Goal: Contribute content: Contribute content

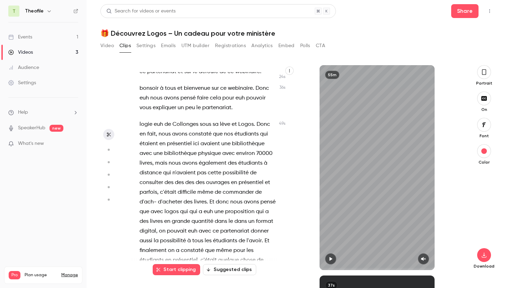
scroll to position [47, 0]
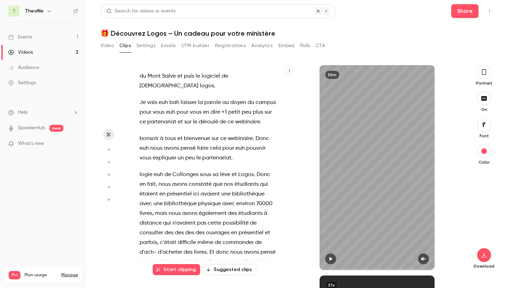
click at [107, 46] on button "Video" at bounding box center [107, 45] width 14 height 11
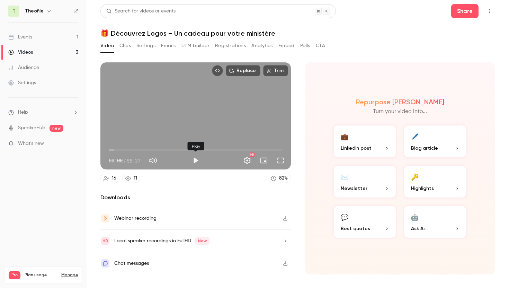
click at [195, 161] on button "Play" at bounding box center [196, 160] width 14 height 14
click at [196, 160] on button "Pause" at bounding box center [196, 160] width 14 height 14
click at [245, 149] on span "00:07" at bounding box center [196, 149] width 174 height 11
click at [266, 148] on span "43:33" at bounding box center [196, 149] width 174 height 11
click at [193, 160] on button "Play" at bounding box center [196, 160] width 14 height 14
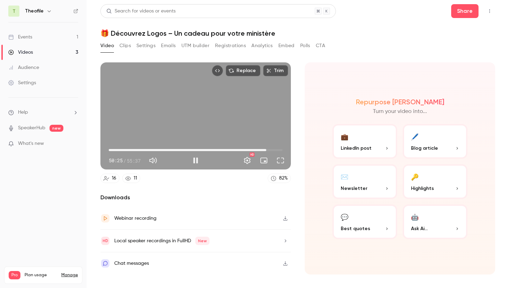
click at [276, 150] on span "50:25" at bounding box center [196, 149] width 174 height 11
click at [280, 150] on span "53:37" at bounding box center [196, 149] width 174 height 11
click at [285, 149] on div "54:46 54:46 / 55:37 HD" at bounding box center [195, 154] width 190 height 29
click at [245, 161] on button "Settings" at bounding box center [247, 160] width 14 height 14
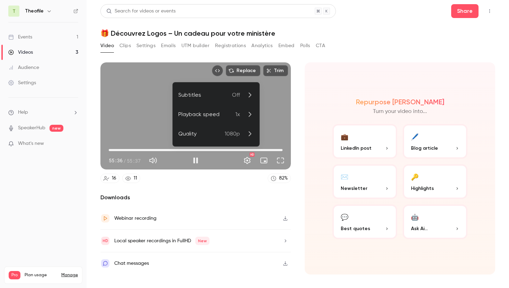
click at [249, 114] on icon at bounding box center [249, 114] width 8 height 8
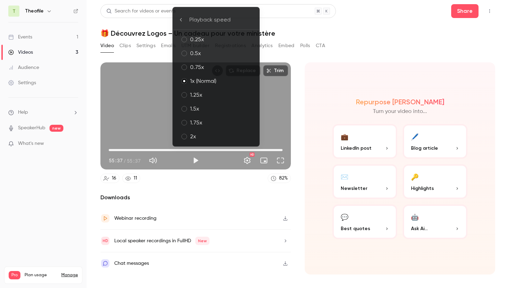
click at [215, 95] on div "1.25x" at bounding box center [222, 95] width 64 height 8
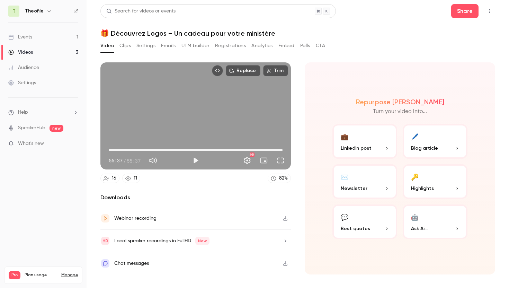
click at [117, 150] on span "55:37" at bounding box center [196, 149] width 174 height 11
click at [197, 159] on button "Play" at bounding box center [196, 160] width 14 height 14
click at [112, 149] on span "02:54" at bounding box center [196, 149] width 174 height 11
click at [111, 149] on span "00:53" at bounding box center [111, 150] width 2 height 2
click at [111, 149] on span "00:39" at bounding box center [111, 150] width 2 height 2
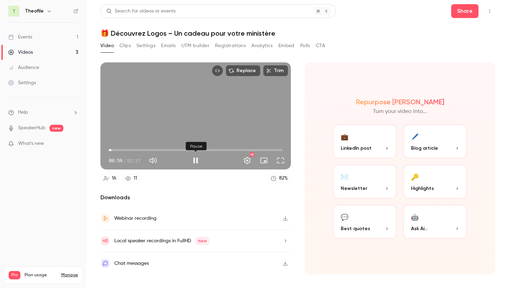
click at [192, 161] on button "Pause" at bounding box center [196, 160] width 14 height 14
click at [196, 162] on button "Play" at bounding box center [196, 160] width 14 height 14
click at [195, 162] on button "Pause" at bounding box center [196, 160] width 14 height 14
click at [195, 162] on button "Play" at bounding box center [196, 160] width 14 height 14
click at [196, 161] on button "Pause" at bounding box center [196, 160] width 14 height 14
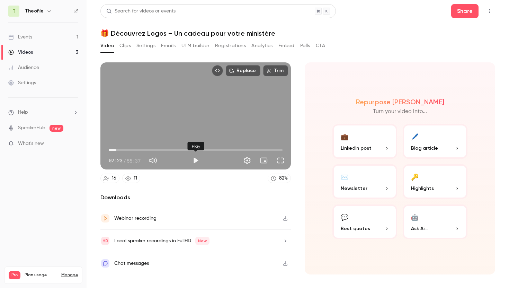
click at [196, 161] on button "Play" at bounding box center [196, 160] width 14 height 14
click at [115, 150] on span "02:25" at bounding box center [116, 150] width 2 height 2
click at [115, 150] on span "02:15" at bounding box center [116, 150] width 2 height 2
click at [196, 160] on button "Pause" at bounding box center [196, 160] width 14 height 14
click at [196, 160] on button "Play" at bounding box center [196, 160] width 14 height 14
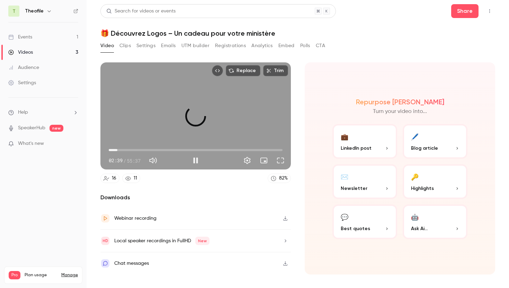
click at [117, 150] on span "02:46" at bounding box center [117, 150] width 2 height 2
click at [120, 150] on span "03:46" at bounding box center [120, 150] width 2 height 2
click at [118, 149] on span "02:52" at bounding box center [118, 150] width 2 height 2
click at [120, 149] on span "03:46" at bounding box center [120, 150] width 2 height 2
click at [125, 151] on span "05:12" at bounding box center [125, 150] width 2 height 2
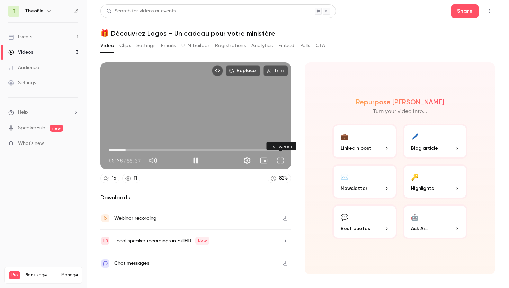
click at [279, 159] on button "Full screen" at bounding box center [281, 160] width 14 height 14
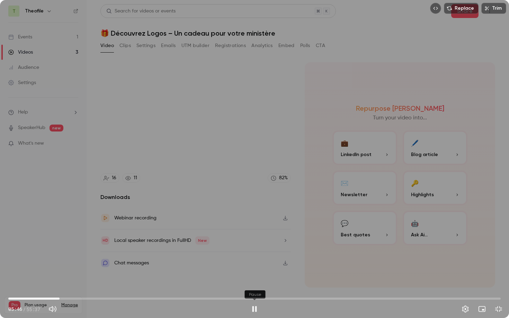
click at [255, 287] on button "Pause" at bounding box center [255, 309] width 14 height 14
click at [255, 287] on button "Play" at bounding box center [255, 309] width 14 height 14
click at [255, 287] on button "Pause" at bounding box center [255, 309] width 14 height 14
click at [255, 287] on button "Play" at bounding box center [255, 309] width 14 height 14
click at [254, 287] on button "Pause" at bounding box center [255, 309] width 14 height 14
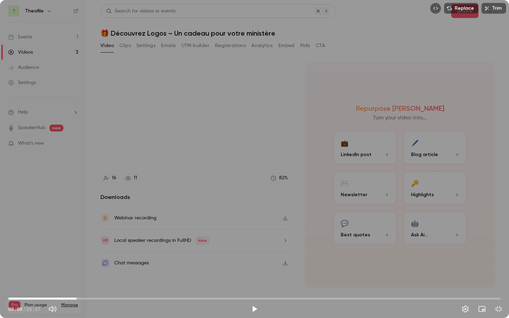
click at [77, 287] on span "07:44" at bounding box center [77, 299] width 2 height 2
click at [78, 287] on span "07:44" at bounding box center [77, 299] width 2 height 2
click at [249, 287] on button "Play" at bounding box center [255, 309] width 14 height 14
click at [253, 287] on button "Pause" at bounding box center [255, 309] width 14 height 14
click at [253, 287] on button "Play" at bounding box center [255, 309] width 14 height 14
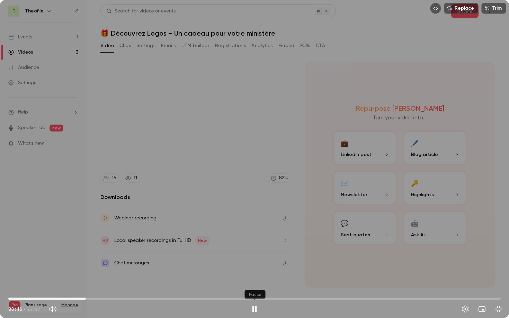
click at [255, 287] on button "Pause" at bounding box center [255, 309] width 14 height 14
click at [255, 287] on button "Play" at bounding box center [255, 309] width 14 height 14
click at [255, 287] on button "Pause" at bounding box center [255, 309] width 14 height 14
click at [86, 287] on span "08:50" at bounding box center [87, 299] width 2 height 2
click at [85, 287] on span "08:38" at bounding box center [85, 299] width 2 height 2
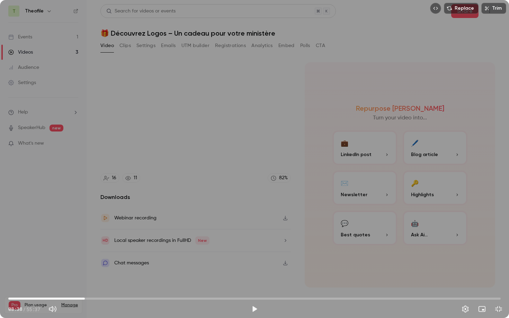
click at [255, 287] on button "Play" at bounding box center [255, 309] width 14 height 14
click at [254, 287] on button "Pause" at bounding box center [255, 309] width 14 height 14
click at [81, 287] on span "08:15" at bounding box center [254, 298] width 492 height 11
click at [82, 287] on span "08:15" at bounding box center [81, 299] width 2 height 2
click at [86, 287] on span "08:48" at bounding box center [86, 299] width 2 height 2
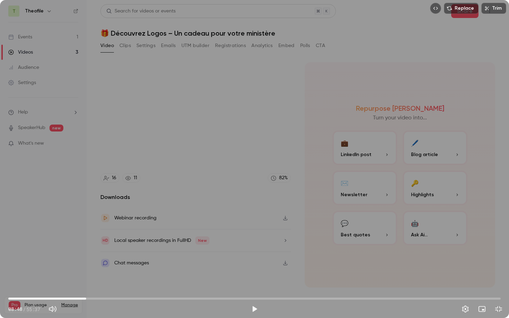
click at [85, 287] on span "08:48" at bounding box center [86, 299] width 2 height 2
click at [252, 287] on button "Play" at bounding box center [255, 309] width 14 height 14
click at [254, 287] on button "Pause" at bounding box center [255, 309] width 14 height 14
click at [84, 287] on span "08:43" at bounding box center [85, 299] width 2 height 2
click at [253, 287] on button "Play" at bounding box center [255, 309] width 14 height 14
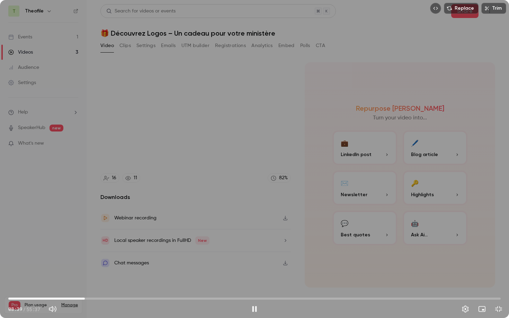
click at [255, 287] on button "Pause" at bounding box center [255, 309] width 14 height 14
click at [255, 287] on button "Play" at bounding box center [255, 309] width 14 height 14
click at [255, 287] on button "Pause" at bounding box center [255, 309] width 14 height 14
click at [255, 287] on button "Play" at bounding box center [255, 309] width 14 height 14
click at [255, 287] on button "Pause" at bounding box center [255, 309] width 14 height 14
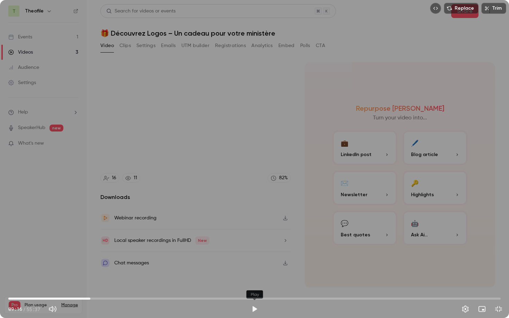
click at [257, 287] on button "Play" at bounding box center [255, 309] width 14 height 14
click at [254, 287] on button "Pause" at bounding box center [255, 309] width 14 height 14
click at [254, 287] on button "Play" at bounding box center [255, 309] width 14 height 14
click at [254, 287] on button "Pause" at bounding box center [255, 309] width 14 height 14
click at [105, 287] on span "10:57" at bounding box center [105, 299] width 2 height 2
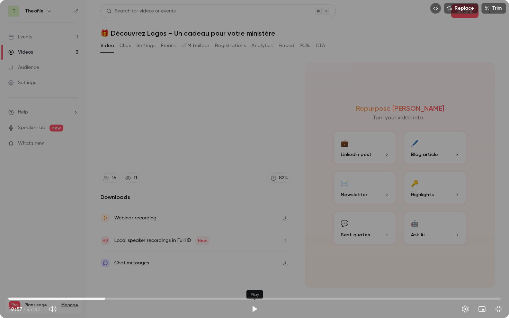
click at [255, 287] on button "Play" at bounding box center [255, 309] width 14 height 14
click at [255, 287] on button "Pause" at bounding box center [255, 309] width 14 height 14
click at [105, 287] on span "10:59" at bounding box center [106, 299] width 2 height 2
click at [254, 287] on button "Play" at bounding box center [255, 309] width 14 height 14
click at [255, 287] on button "Pause" at bounding box center [255, 309] width 14 height 14
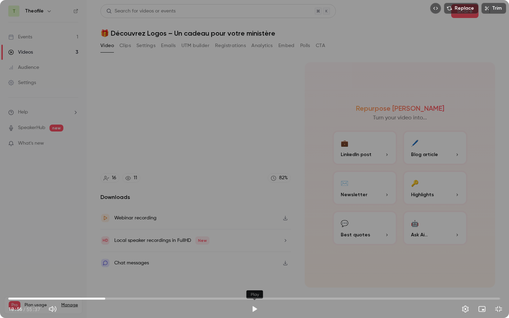
click at [255, 287] on button "Play" at bounding box center [255, 309] width 14 height 14
click at [254, 287] on button "Pause" at bounding box center [255, 309] width 14 height 14
click at [254, 287] on button "Play" at bounding box center [255, 309] width 14 height 14
click at [254, 287] on button "Pause" at bounding box center [255, 309] width 14 height 14
click at [254, 287] on button "Play" at bounding box center [255, 309] width 14 height 14
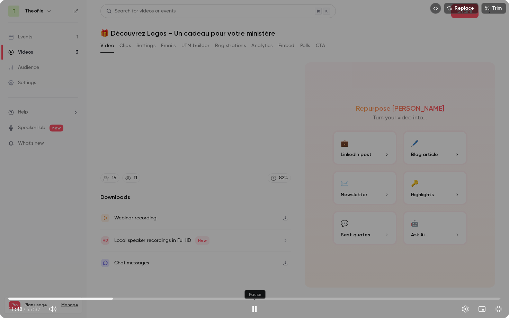
click at [254, 287] on button "Pause" at bounding box center [255, 309] width 14 height 14
click at [112, 287] on span "11:48" at bounding box center [113, 299] width 2 height 2
click at [256, 287] on button "Play" at bounding box center [255, 309] width 14 height 14
click at [257, 287] on button "Pause" at bounding box center [255, 309] width 14 height 14
click at [257, 287] on button "Play" at bounding box center [255, 309] width 14 height 14
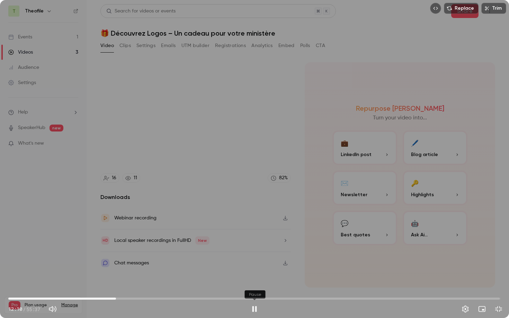
click at [256, 287] on button "Pause" at bounding box center [255, 309] width 14 height 14
click at [256, 287] on button "Play" at bounding box center [255, 309] width 14 height 14
click at [254, 287] on button "Pause" at bounding box center [255, 309] width 14 height 14
click at [254, 287] on button "Play" at bounding box center [255, 309] width 14 height 14
click at [254, 287] on button "Pause" at bounding box center [255, 309] width 14 height 14
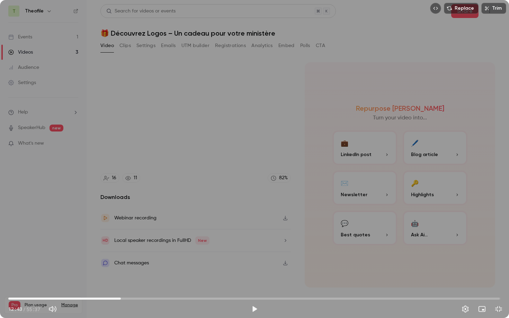
click at [113, 287] on span "12:43" at bounding box center [254, 298] width 492 height 11
click at [254, 287] on button "Play" at bounding box center [255, 309] width 14 height 14
click at [255, 287] on button "Pause" at bounding box center [255, 309] width 14 height 14
click at [255, 287] on button "Play" at bounding box center [255, 309] width 14 height 14
click at [254, 287] on button "Pause" at bounding box center [255, 309] width 14 height 14
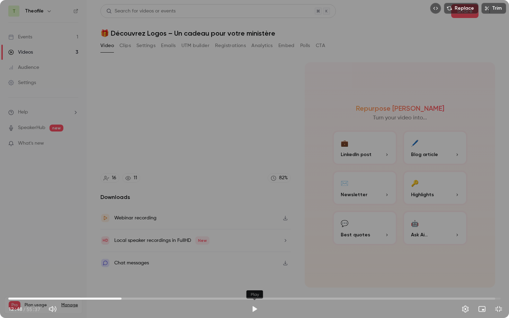
click at [254, 287] on button "Play" at bounding box center [255, 309] width 14 height 14
click at [254, 287] on button "Pause" at bounding box center [255, 309] width 14 height 14
click at [254, 287] on button "Play" at bounding box center [255, 309] width 14 height 14
click at [254, 287] on button "Pause" at bounding box center [255, 309] width 14 height 14
click at [120, 287] on span "12:35" at bounding box center [254, 298] width 492 height 11
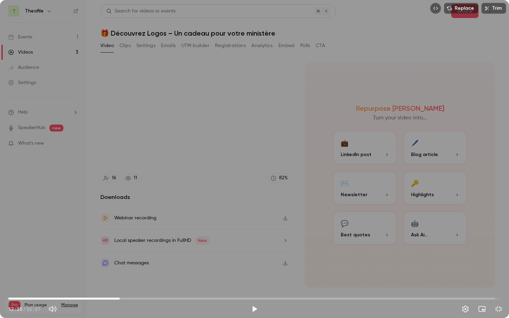
click at [121, 287] on span "12:35" at bounding box center [120, 299] width 2 height 2
click at [255, 287] on button "Play" at bounding box center [255, 309] width 14 height 14
click at [255, 287] on button "Pause" at bounding box center [255, 309] width 14 height 14
click at [255, 287] on button "Play" at bounding box center [255, 309] width 14 height 14
click at [255, 287] on button "Pause" at bounding box center [255, 309] width 14 height 14
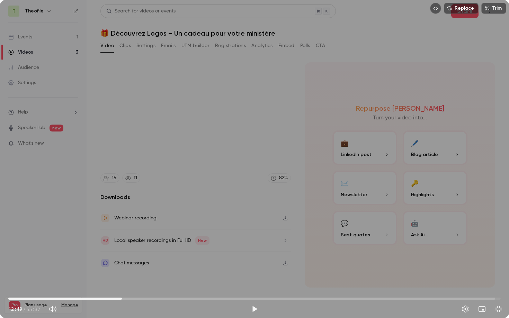
click at [122, 287] on span "12:49" at bounding box center [122, 299] width 2 height 2
click at [256, 287] on button "Play" at bounding box center [255, 309] width 14 height 14
click at [255, 287] on button "Pause" at bounding box center [255, 309] width 14 height 14
click at [254, 287] on button "Play" at bounding box center [255, 309] width 14 height 14
click at [256, 287] on button "Pause" at bounding box center [255, 309] width 14 height 14
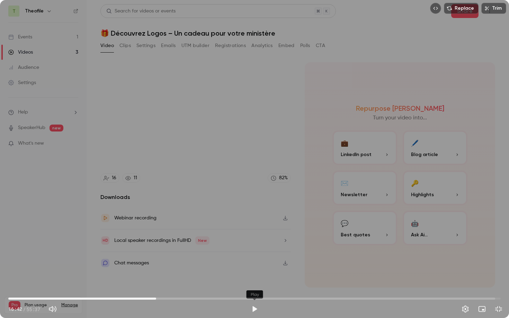
click at [256, 287] on button "Play" at bounding box center [255, 309] width 14 height 14
click at [256, 287] on button "Pause" at bounding box center [255, 309] width 14 height 14
click at [252, 287] on button "Play" at bounding box center [255, 309] width 14 height 14
click at [256, 287] on button "Pause" at bounding box center [255, 309] width 14 height 14
click at [188, 287] on span "20:21" at bounding box center [189, 299] width 2 height 2
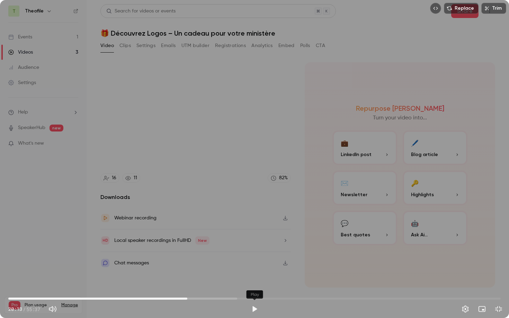
click at [253, 287] on button "Play" at bounding box center [255, 309] width 14 height 14
click at [253, 287] on button "Pause" at bounding box center [255, 309] width 14 height 14
click at [183, 287] on span "19:45" at bounding box center [254, 298] width 492 height 11
click at [251, 287] on button "Play" at bounding box center [255, 309] width 14 height 14
click at [187, 287] on span "19:48" at bounding box center [254, 298] width 492 height 11
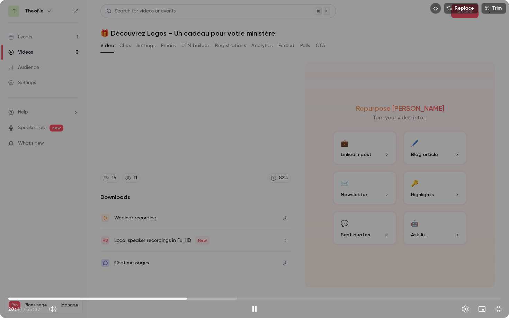
click at [186, 287] on span "20:11" at bounding box center [187, 299] width 2 height 2
click at [185, 287] on span "19:59" at bounding box center [185, 299] width 2 height 2
click at [254, 287] on button "Pause" at bounding box center [255, 309] width 14 height 14
click at [259, 287] on button "Play" at bounding box center [255, 309] width 14 height 14
click at [467, 287] on button "Settings" at bounding box center [465, 309] width 14 height 14
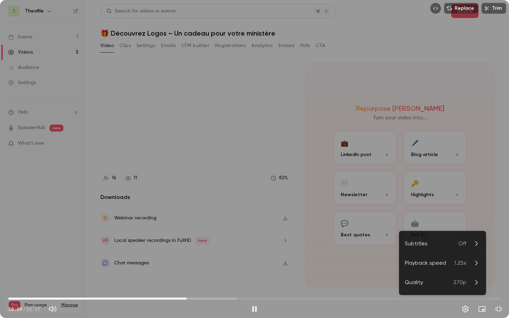
click at [472, 265] on icon at bounding box center [476, 263] width 8 height 8
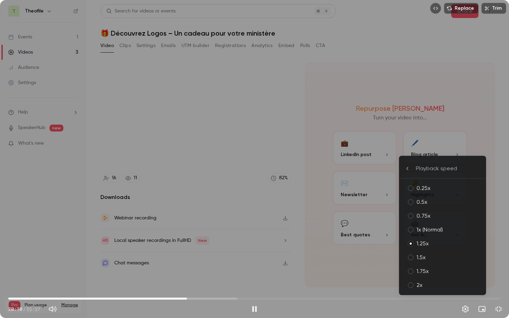
click at [417, 260] on div "1.5x" at bounding box center [449, 257] width 64 height 8
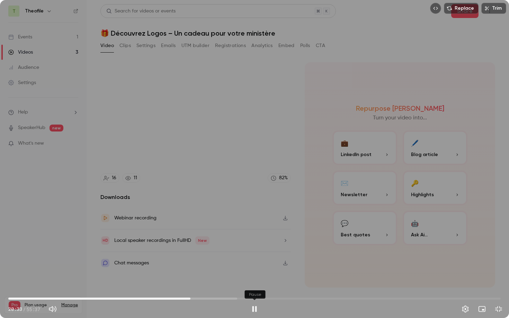
click at [255, 287] on button "Pause" at bounding box center [255, 309] width 14 height 14
click at [255, 287] on button "Play" at bounding box center [255, 309] width 14 height 14
click at [256, 287] on button "Pause" at bounding box center [255, 309] width 14 height 14
click at [254, 287] on button "Play" at bounding box center [255, 309] width 14 height 14
click at [255, 287] on button "Pause" at bounding box center [255, 309] width 14 height 14
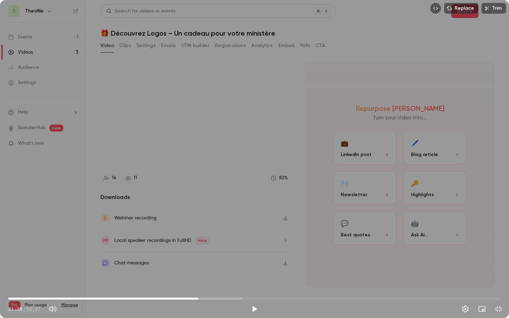
click at [198, 287] on span "21:28" at bounding box center [198, 299] width 2 height 2
click at [255, 287] on button "Play" at bounding box center [255, 309] width 14 height 14
click at [255, 287] on button "Pause" at bounding box center [255, 309] width 14 height 14
click at [199, 287] on span "21:39" at bounding box center [200, 299] width 2 height 2
click at [255, 287] on button "Play" at bounding box center [255, 309] width 14 height 14
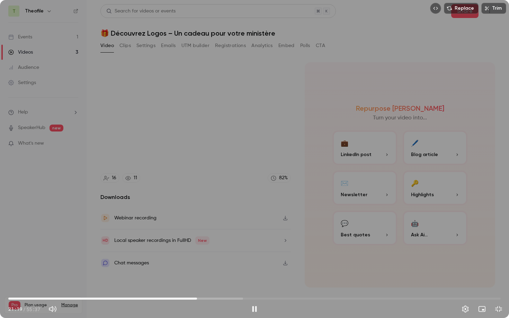
click at [197, 287] on span "21:19" at bounding box center [197, 299] width 2 height 2
click at [254, 287] on button "Pause" at bounding box center [255, 309] width 14 height 14
click at [253, 287] on button "Play" at bounding box center [255, 309] width 14 height 14
click at [254, 287] on button "Pause" at bounding box center [255, 309] width 14 height 14
click at [254, 287] on button "Play" at bounding box center [255, 309] width 14 height 14
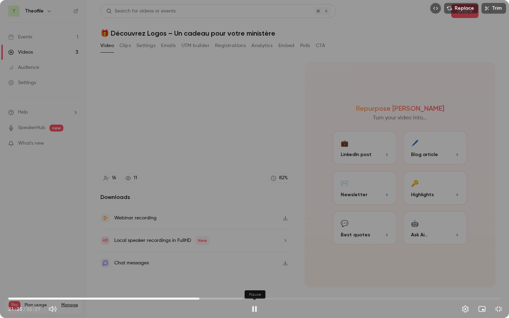
click at [254, 287] on button "Pause" at bounding box center [255, 309] width 14 height 14
click at [199, 287] on span "21:31" at bounding box center [199, 299] width 2 height 2
click at [255, 287] on button "Play" at bounding box center [255, 309] width 14 height 14
click at [255, 287] on button "Pause" at bounding box center [255, 309] width 14 height 14
click at [196, 287] on span "21:14" at bounding box center [196, 299] width 2 height 2
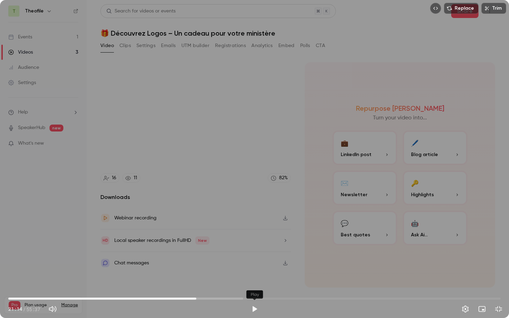
click at [256, 287] on button "Play" at bounding box center [255, 309] width 14 height 14
click at [464, 287] on button "Settings" at bounding box center [465, 309] width 14 height 14
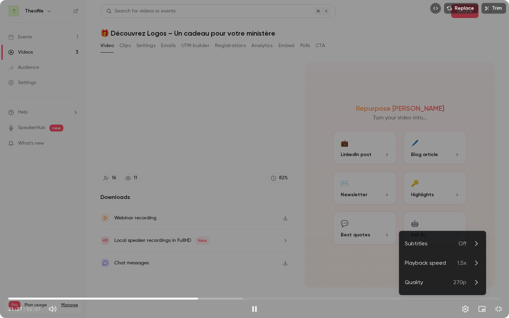
click at [267, 287] on div at bounding box center [254, 159] width 509 height 318
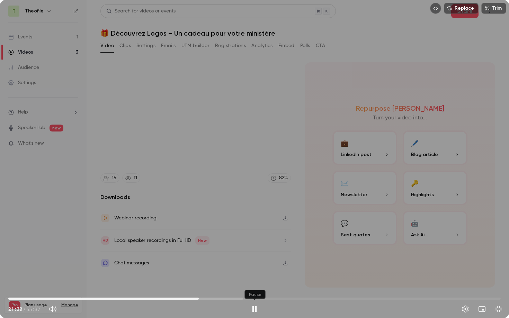
click at [255, 287] on button "Pause" at bounding box center [255, 309] width 14 height 14
click at [255, 287] on button "Play" at bounding box center [255, 309] width 14 height 14
click at [214, 287] on span "23:11" at bounding box center [214, 299] width 2 height 2
click at [212, 287] on span "23:00" at bounding box center [212, 299] width 2 height 2
click at [211, 287] on span "23:00" at bounding box center [212, 299] width 2 height 2
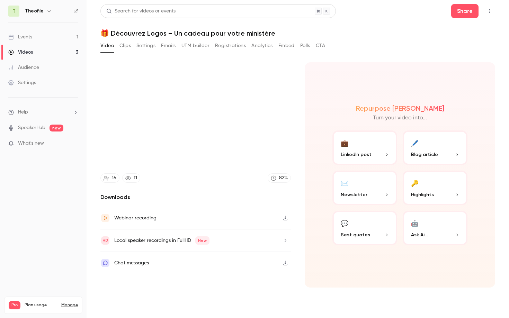
click at [254, 287] on video at bounding box center [254, 159] width 509 height 318
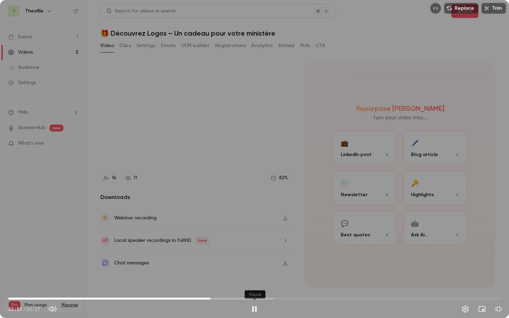
click at [254, 287] on button "Pause" at bounding box center [255, 309] width 14 height 14
click at [256, 287] on button "Play" at bounding box center [255, 309] width 14 height 14
click at [253, 287] on button "Pause" at bounding box center [255, 309] width 14 height 14
click at [253, 287] on button "Play" at bounding box center [255, 309] width 14 height 14
click at [255, 287] on button "Pause" at bounding box center [255, 309] width 14 height 14
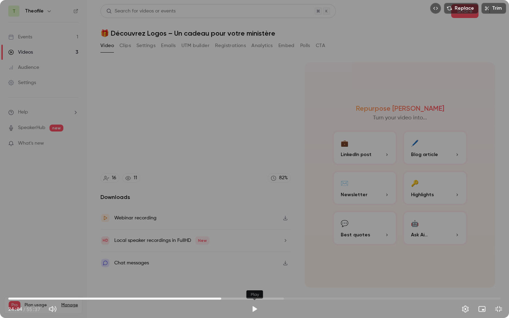
click at [255, 287] on button "Play" at bounding box center [255, 309] width 14 height 14
click at [232, 287] on span "25:14" at bounding box center [254, 298] width 492 height 11
click at [236, 287] on span "25:16" at bounding box center [254, 298] width 492 height 11
click at [236, 287] on span "25:46" at bounding box center [236, 299] width 2 height 2
click at [235, 287] on span "25:47" at bounding box center [236, 299] width 2 height 2
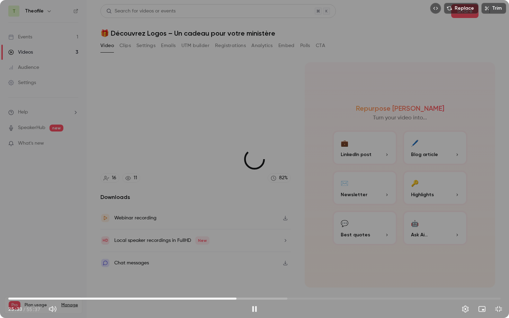
click at [236, 287] on span "25:46" at bounding box center [236, 299] width 2 height 2
click at [255, 287] on button "Pause" at bounding box center [255, 309] width 14 height 14
click at [236, 287] on span "25:49" at bounding box center [237, 299] width 2 height 2
click at [253, 287] on button "Play" at bounding box center [255, 309] width 14 height 14
click at [255, 287] on button "Pause" at bounding box center [255, 309] width 14 height 14
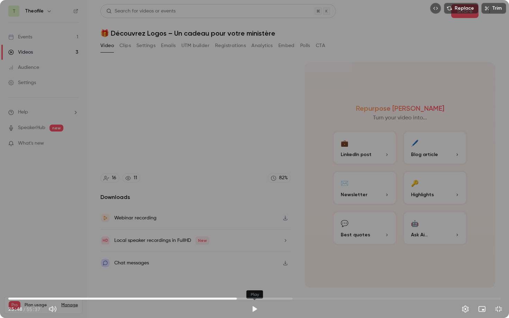
click at [255, 287] on button "Play" at bounding box center [255, 309] width 14 height 14
click at [255, 287] on button "Pause" at bounding box center [255, 309] width 14 height 14
click at [253, 287] on button "Play" at bounding box center [255, 309] width 14 height 14
click at [254, 287] on button "Pause" at bounding box center [255, 309] width 14 height 14
click at [253, 287] on button "Play" at bounding box center [255, 309] width 14 height 14
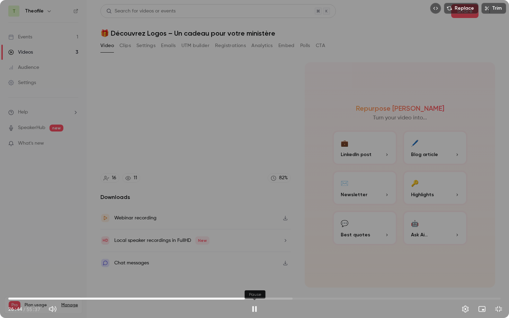
click at [255, 287] on button "Pause" at bounding box center [255, 309] width 14 height 14
click at [254, 287] on button "Play" at bounding box center [255, 309] width 14 height 14
click at [253, 287] on span "26:45" at bounding box center [254, 298] width 492 height 11
click at [256, 287] on span "27:55" at bounding box center [256, 299] width 2 height 2
click at [259, 287] on span "28:21" at bounding box center [254, 298] width 492 height 11
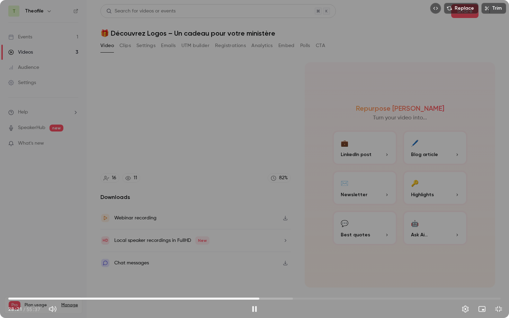
click at [264, 287] on span "28:21" at bounding box center [254, 298] width 492 height 11
click at [269, 287] on span "28:55" at bounding box center [254, 298] width 492 height 11
click at [275, 287] on span "30:05" at bounding box center [254, 298] width 492 height 11
click at [255, 287] on button "Pause" at bounding box center [255, 309] width 14 height 14
click at [255, 287] on button "Play" at bounding box center [255, 309] width 14 height 14
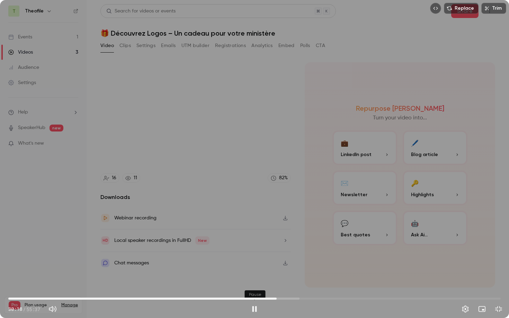
click at [255, 287] on button "Pause" at bounding box center [255, 309] width 14 height 14
click at [254, 287] on button "Play" at bounding box center [255, 309] width 14 height 14
click at [283, 287] on span "31:01" at bounding box center [283, 299] width 2 height 2
click at [284, 287] on span "31:02" at bounding box center [283, 299] width 2 height 2
click at [285, 287] on span "31:11" at bounding box center [284, 299] width 2 height 2
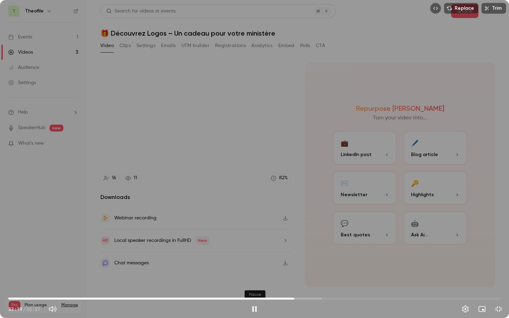
click at [256, 287] on button "Pause" at bounding box center [255, 309] width 14 height 14
click at [256, 287] on button "Play" at bounding box center [255, 309] width 14 height 14
click at [256, 287] on button "Pause" at bounding box center [255, 309] width 14 height 14
click at [256, 287] on button "Play" at bounding box center [255, 309] width 14 height 14
click at [303, 287] on span "33:17" at bounding box center [254, 298] width 492 height 11
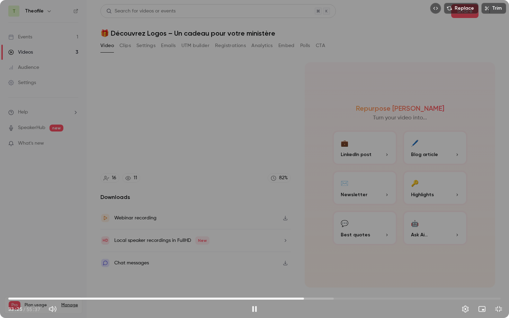
click at [313, 287] on span "33:25" at bounding box center [254, 298] width 492 height 11
click at [311, 287] on span "34:11" at bounding box center [311, 299] width 2 height 2
click at [308, 287] on span "33:50" at bounding box center [308, 299] width 2 height 2
click at [304, 287] on span "33:24" at bounding box center [304, 299] width 2 height 2
click at [306, 287] on span "33:38" at bounding box center [306, 299] width 2 height 2
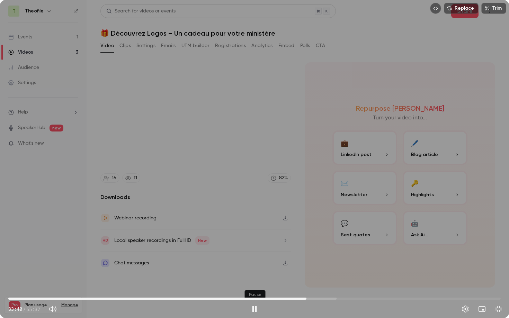
click at [255, 287] on button "Pause" at bounding box center [255, 309] width 14 height 14
click at [255, 287] on button "Play" at bounding box center [255, 309] width 14 height 14
click at [255, 287] on button "Pause" at bounding box center [255, 309] width 14 height 14
click at [255, 287] on button "Play" at bounding box center [255, 309] width 14 height 14
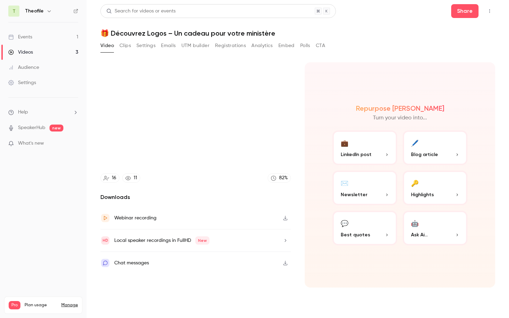
click at [255, 287] on video at bounding box center [254, 159] width 509 height 318
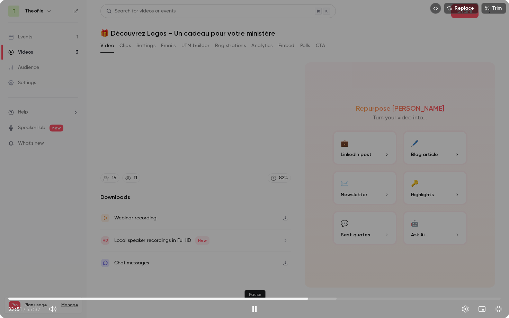
click at [254, 287] on button "Pause" at bounding box center [255, 309] width 14 height 14
click at [254, 287] on button "Play" at bounding box center [255, 309] width 14 height 14
click at [323, 287] on span "35:33" at bounding box center [254, 298] width 492 height 11
click at [348, 287] on span "35:33" at bounding box center [254, 298] width 492 height 11
click at [367, 287] on span "38:25" at bounding box center [254, 298] width 492 height 11
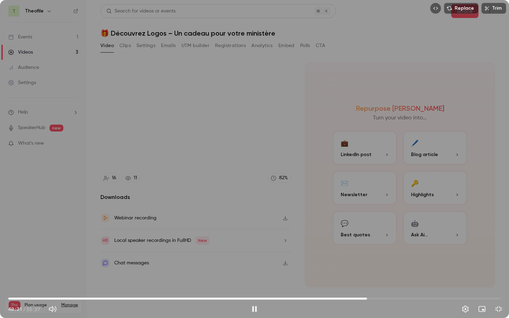
click at [393, 287] on span "40:31" at bounding box center [254, 298] width 492 height 11
click at [408, 287] on span "45:06" at bounding box center [254, 298] width 492 height 11
click at [422, 287] on span "46:42" at bounding box center [254, 298] width 492 height 11
click at [421, 287] on span "46:47" at bounding box center [422, 299] width 2 height 2
click at [419, 287] on span "46:23" at bounding box center [419, 299] width 2 height 2
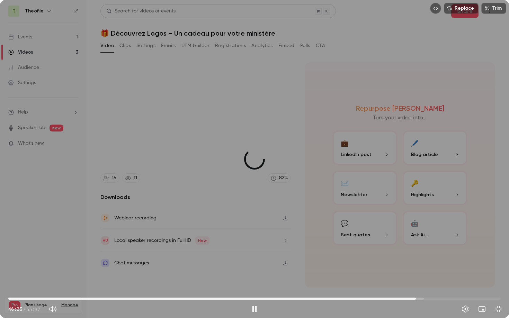
click at [416, 287] on span "46:02" at bounding box center [416, 299] width 2 height 2
click at [413, 287] on span "45:41" at bounding box center [413, 299] width 2 height 2
click at [255, 287] on button "Pause" at bounding box center [255, 309] width 14 height 14
click at [255, 287] on button "Play" at bounding box center [255, 309] width 14 height 14
click at [255, 287] on button "Pause" at bounding box center [255, 309] width 14 height 14
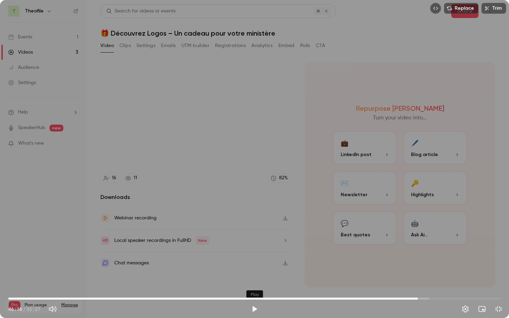
click at [255, 287] on button "Play" at bounding box center [255, 309] width 14 height 14
click at [255, 287] on button "Pause" at bounding box center [255, 309] width 14 height 14
click at [255, 287] on button "Play" at bounding box center [255, 309] width 14 height 14
click at [436, 287] on span "46:19" at bounding box center [254, 298] width 492 height 11
click at [444, 287] on span "49:10" at bounding box center [254, 298] width 492 height 11
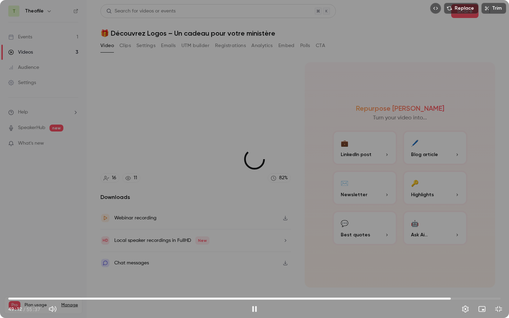
click at [451, 287] on span "49:59" at bounding box center [254, 298] width 492 height 11
click at [461, 287] on span "50:05" at bounding box center [254, 298] width 492 height 11
click at [255, 287] on button "Pause" at bounding box center [255, 309] width 14 height 14
click at [465, 287] on span "51:42" at bounding box center [466, 299] width 2 height 2
click at [464, 287] on span "51:36" at bounding box center [465, 299] width 2 height 2
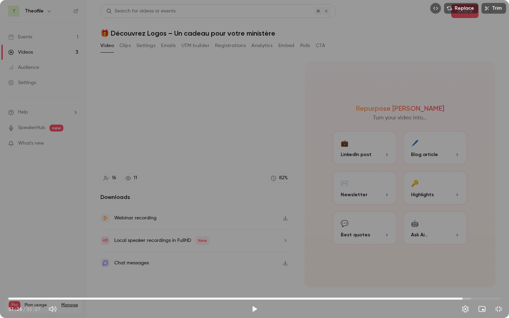
click at [463, 287] on span "51:19" at bounding box center [463, 299] width 2 height 2
click at [257, 287] on button "Play" at bounding box center [255, 309] width 14 height 14
click at [256, 287] on button "Pause" at bounding box center [255, 309] width 14 height 14
click at [462, 287] on span "51:21" at bounding box center [463, 299] width 2 height 2
click at [256, 287] on button "Play" at bounding box center [255, 309] width 14 height 14
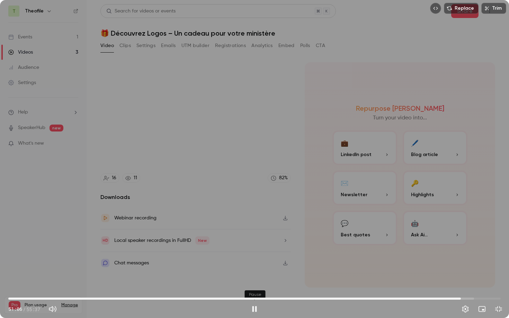
click at [252, 287] on button "Pause" at bounding box center [255, 309] width 14 height 14
click at [252, 287] on button "Play" at bounding box center [255, 309] width 14 height 14
click at [479, 287] on span "51:08" at bounding box center [254, 298] width 492 height 11
click at [490, 287] on span "54:22" at bounding box center [254, 298] width 492 height 11
click at [497, 287] on span "55:09" at bounding box center [254, 298] width 492 height 11
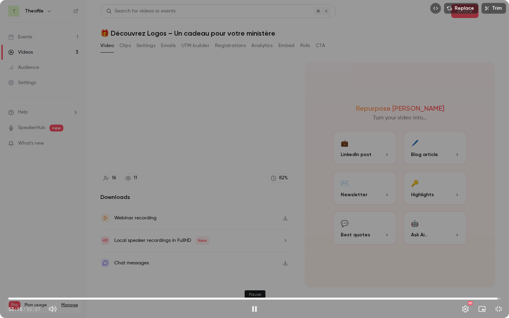
click at [254, 287] on button "Pause" at bounding box center [255, 309] width 14 height 14
click at [20, 287] on span "55:15" at bounding box center [254, 298] width 492 height 11
click at [129, 287] on span "13:39" at bounding box center [254, 298] width 492 height 11
click at [103, 287] on span "13:39" at bounding box center [254, 298] width 492 height 11
click at [108, 287] on span "11:18" at bounding box center [254, 298] width 492 height 11
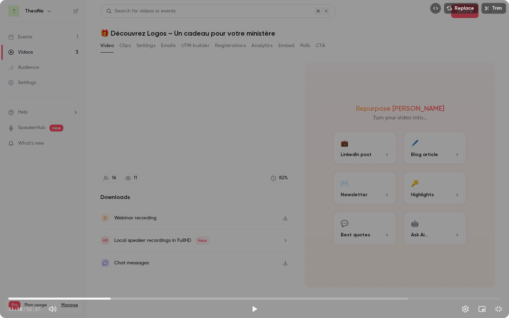
click at [111, 287] on span "11:34" at bounding box center [111, 299] width 2 height 2
click at [112, 287] on span "11:37" at bounding box center [111, 299] width 2 height 2
click at [112, 287] on span "11:44" at bounding box center [112, 299] width 2 height 2
click at [253, 287] on button "Play" at bounding box center [255, 309] width 14 height 14
click at [254, 287] on button "Pause" at bounding box center [255, 309] width 14 height 14
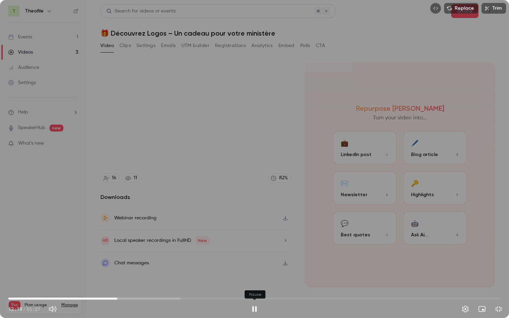
type input "*****"
click at [498, 287] on button "Exit full screen" at bounding box center [499, 309] width 14 height 14
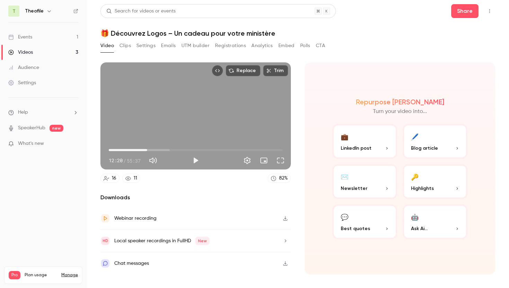
click at [129, 44] on button "Clips" at bounding box center [124, 45] width 11 height 11
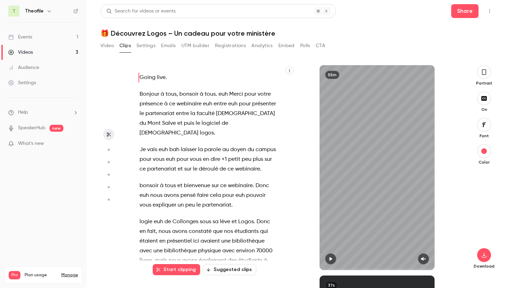
click at [173, 270] on button "Start clipping" at bounding box center [176, 269] width 47 height 11
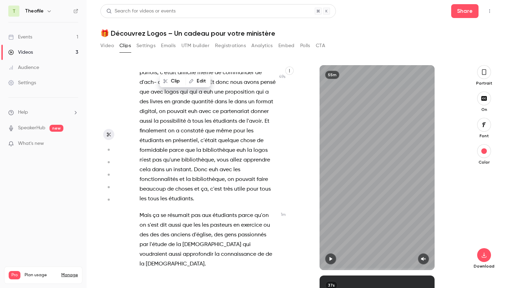
scroll to position [217, 0]
click at [214, 80] on span "Et" at bounding box center [211, 82] width 5 height 10
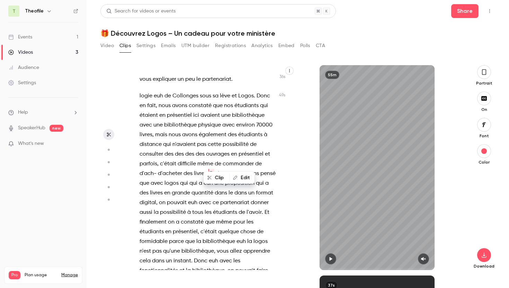
scroll to position [140, 0]
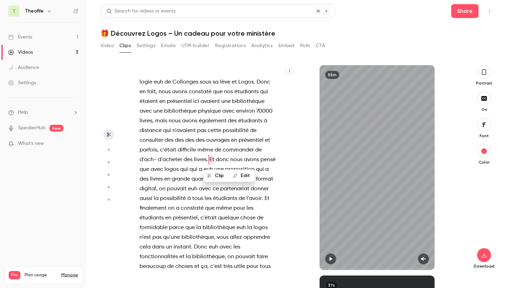
type input "****"
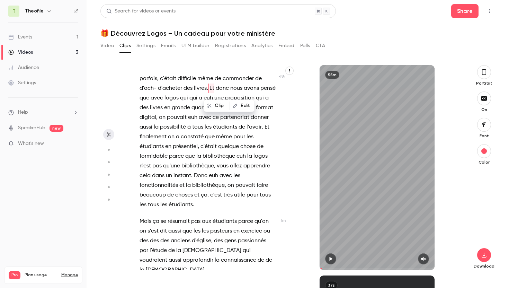
scroll to position [209, 0]
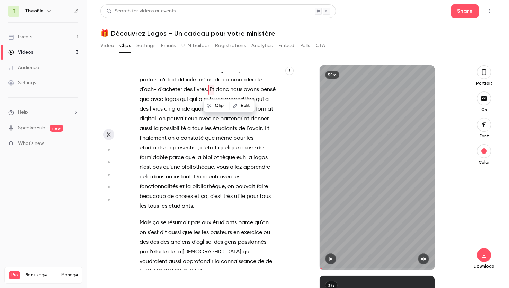
click at [111, 45] on button "Video" at bounding box center [107, 45] width 14 height 11
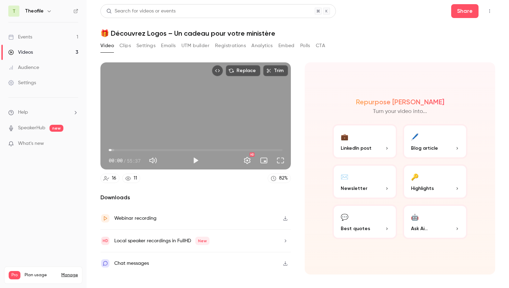
click at [111, 150] on span "00:53" at bounding box center [111, 150] width 2 height 2
click at [192, 159] on button "Play" at bounding box center [196, 160] width 14 height 14
click at [196, 162] on button "Pause" at bounding box center [196, 160] width 14 height 14
type input "****"
click at [124, 45] on button "Clips" at bounding box center [124, 45] width 11 height 11
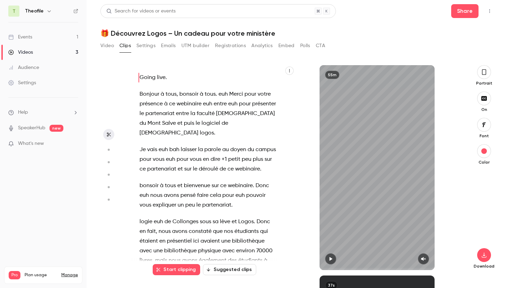
click at [172, 269] on button "Start clipping" at bounding box center [176, 269] width 47 height 11
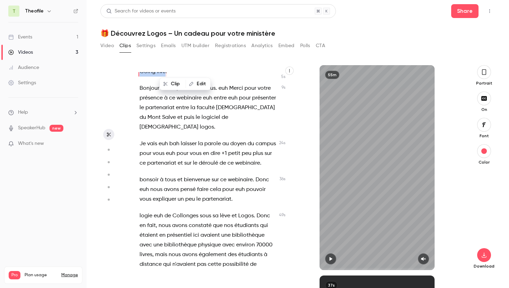
scroll to position [75, 0]
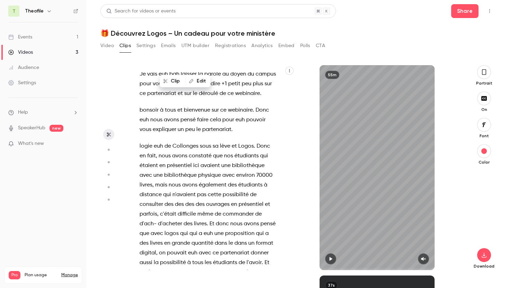
click at [140, 157] on span "en" at bounding box center [143, 156] width 6 height 10
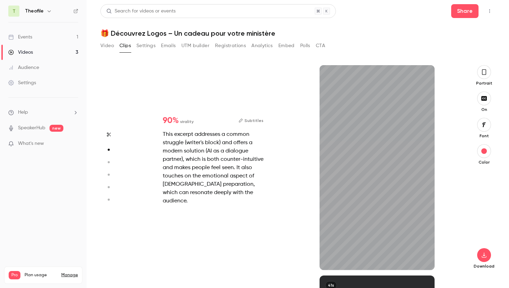
scroll to position [126, 0]
type input "*"
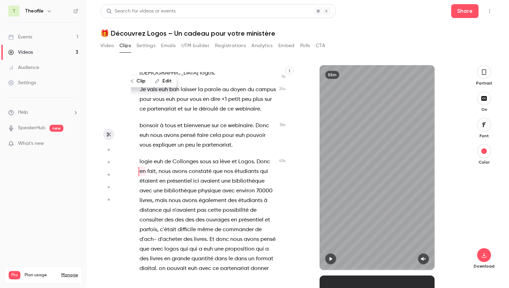
scroll to position [60, 0]
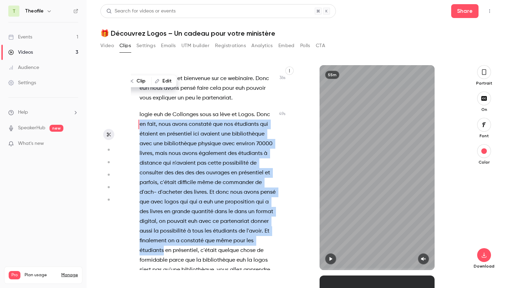
type input "****"
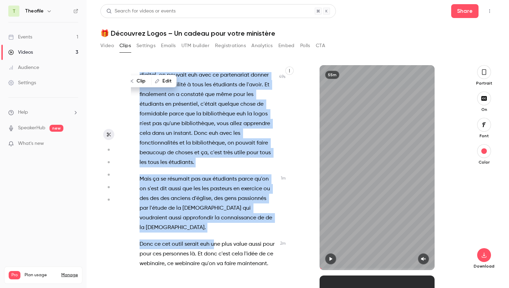
scroll to position [253, 0]
drag, startPoint x: 139, startPoint y: 171, endPoint x: 210, endPoint y: 253, distance: 108.2
click at [210, 253] on div "Going live . Bonjour à tous , bonsoir à tous . euh Merci pour votre présence à …" at bounding box center [211, 171] width 161 height 198
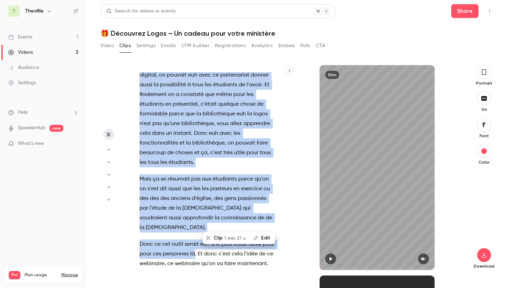
click at [254, 238] on icon "button" at bounding box center [256, 238] width 4 height 4
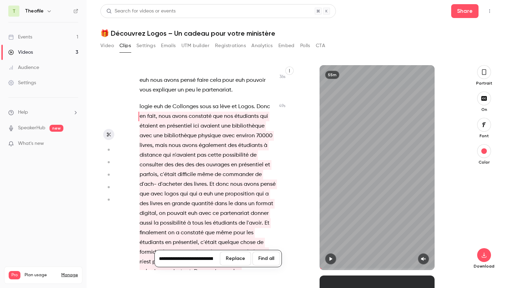
scroll to position [78, 0]
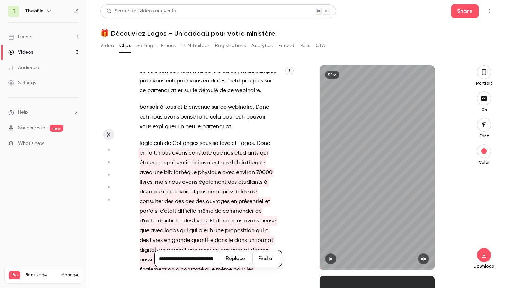
click at [143, 153] on span "en" at bounding box center [143, 153] width 6 height 10
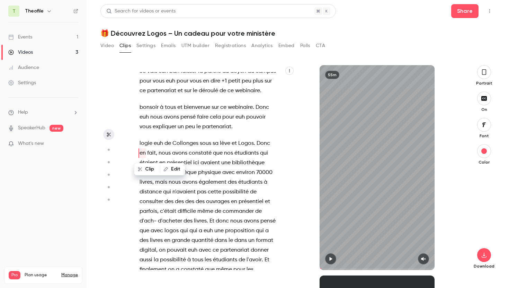
click at [142, 153] on span "en" at bounding box center [143, 153] width 6 height 10
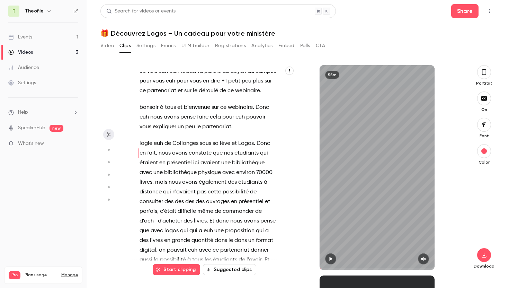
click at [143, 153] on span "en" at bounding box center [143, 153] width 6 height 10
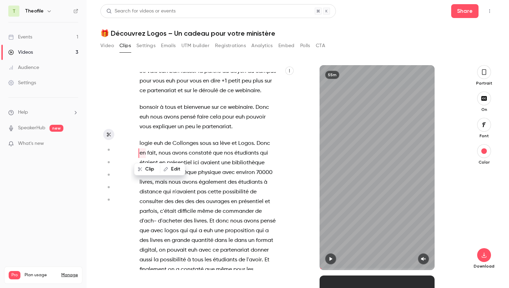
click at [171, 169] on button "Edit" at bounding box center [173, 168] width 24 height 11
type input "**"
click at [220, 170] on button "Replace" at bounding box center [220, 171] width 31 height 14
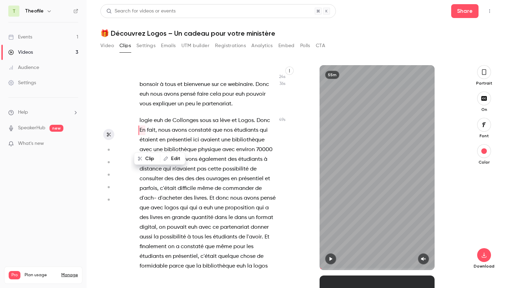
scroll to position [111, 0]
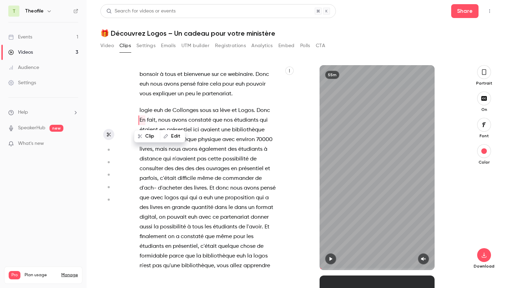
click at [199, 132] on span at bounding box center [199, 130] width 1 height 6
type input "****"
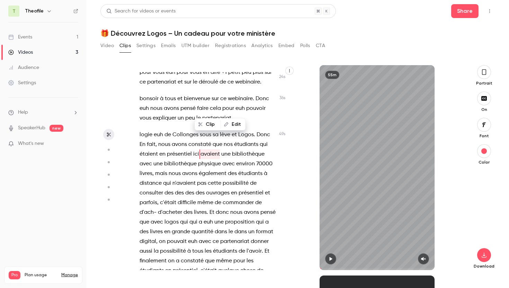
scroll to position [135, 0]
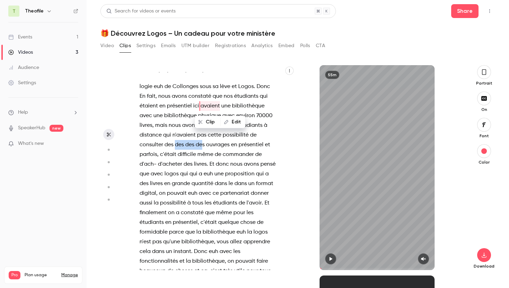
drag, startPoint x: 210, startPoint y: 145, endPoint x: 236, endPoint y: 145, distance: 26.0
click at [236, 145] on p "logie euh de Collonges sous sa lève et Logos . Donc En fait , nous avons consta…" at bounding box center [208, 184] width 136 height 204
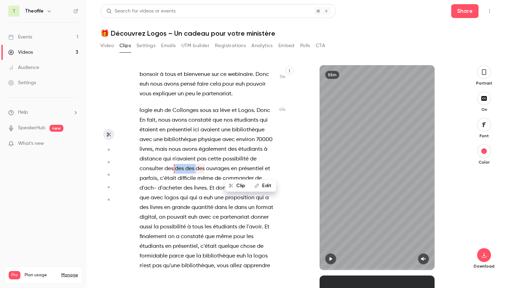
scroll to position [109, 0]
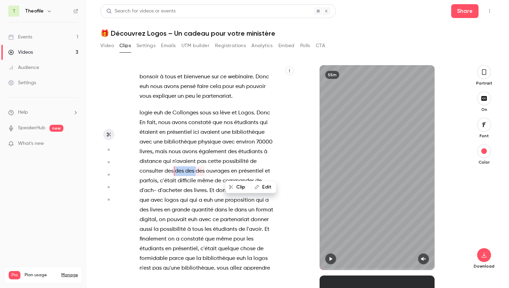
click at [257, 186] on icon "button" at bounding box center [257, 187] width 5 height 5
click at [205, 170] on span "des" at bounding box center [200, 171] width 9 height 10
click at [206, 171] on span at bounding box center [205, 171] width 1 height 10
click at [253, 186] on button "Edit" at bounding box center [264, 186] width 24 height 11
click at [181, 188] on input "***" at bounding box center [187, 189] width 62 height 14
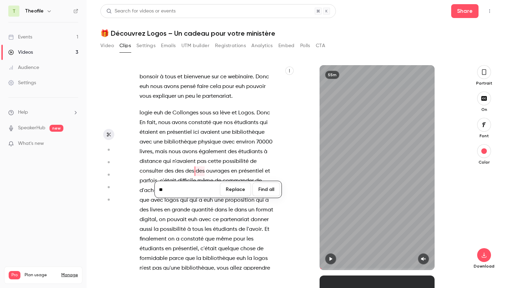
type input "*"
type input "****"
click at [173, 171] on span "des" at bounding box center [168, 171] width 9 height 10
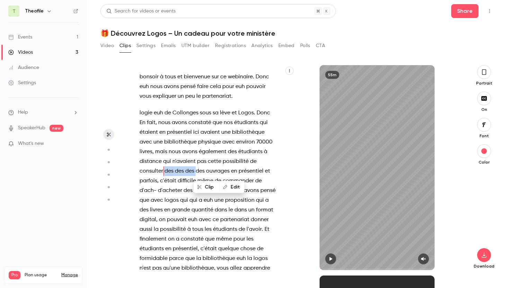
drag, startPoint x: 199, startPoint y: 171, endPoint x: 230, endPoint y: 170, distance: 30.8
click at [230, 170] on p "logie euh de Collonges sous sa lève et Logos . Donc En fait , nous avons consta…" at bounding box center [208, 210] width 136 height 204
click at [254, 187] on button "Edit" at bounding box center [253, 186] width 24 height 11
click at [236, 190] on button "Replace" at bounding box center [235, 189] width 31 height 14
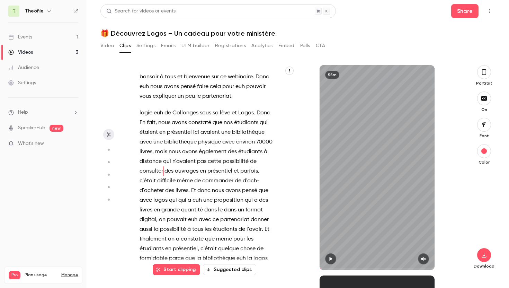
click at [243, 186] on span "d'ach-" at bounding box center [251, 181] width 17 height 10
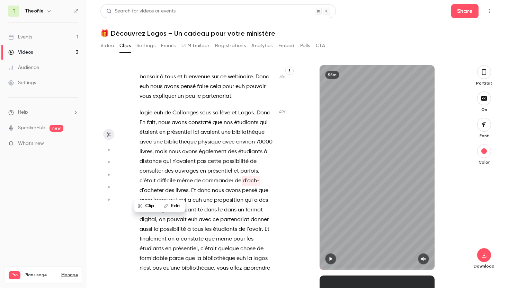
type input "****"
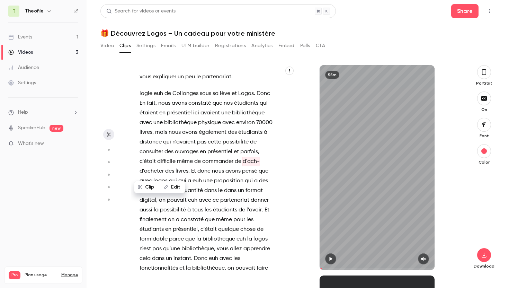
click at [171, 186] on button "Edit" at bounding box center [173, 186] width 24 height 11
click at [223, 192] on button "Replace" at bounding box center [220, 189] width 31 height 14
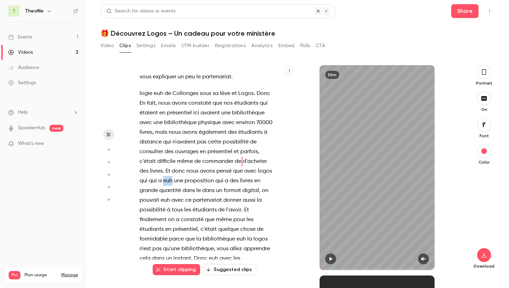
drag, startPoint x: 202, startPoint y: 181, endPoint x: 194, endPoint y: 181, distance: 8.7
click at [194, 181] on p "logie euh de Collonges sous sa lève et Logos . Donc En fait , nous avons consta…" at bounding box center [208, 191] width 136 height 204
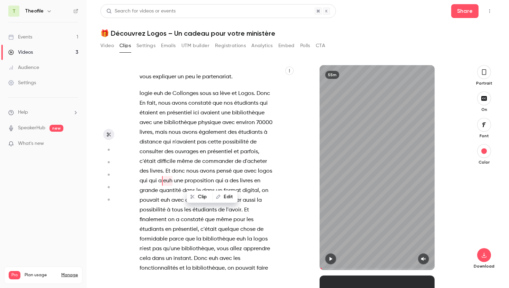
type input "****"
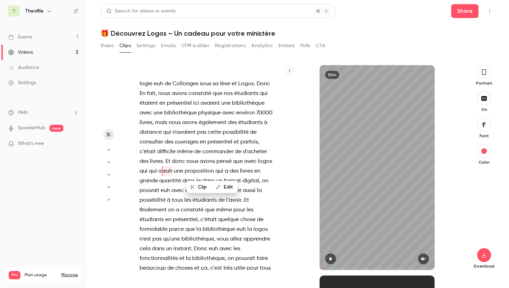
click at [226, 187] on button "Edit" at bounding box center [225, 186] width 24 height 11
click at [231, 187] on button "Replace" at bounding box center [235, 189] width 31 height 14
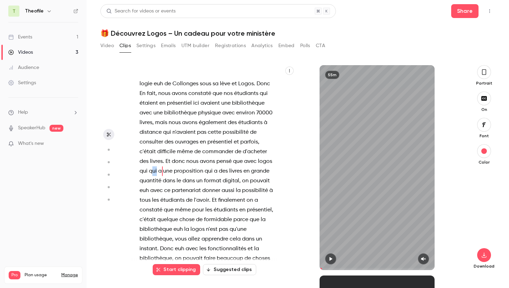
drag, startPoint x: 186, startPoint y: 171, endPoint x: 181, endPoint y: 171, distance: 5.6
click at [181, 171] on p "logie euh de Collonges sous sa lève et Logos . Donc En fait , nous avons consta…" at bounding box center [208, 176] width 136 height 194
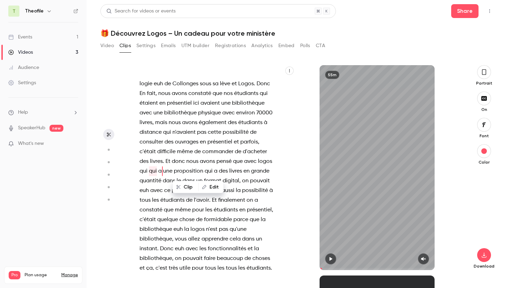
type input "****"
click at [202, 185] on icon "button" at bounding box center [204, 187] width 5 height 5
click at [234, 191] on button "Replace" at bounding box center [235, 189] width 31 height 14
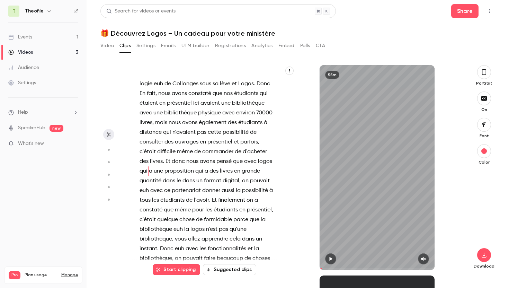
click at [195, 181] on span "dans" at bounding box center [188, 181] width 12 height 10
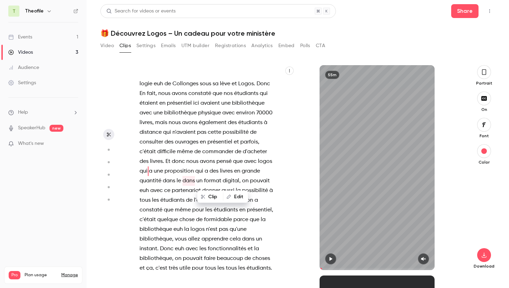
type input "****"
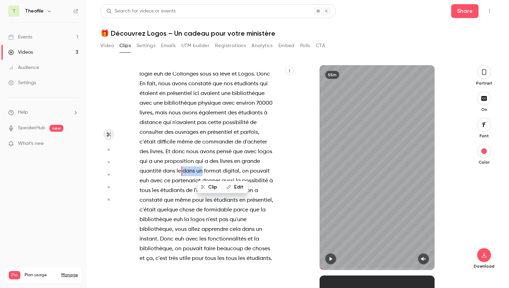
drag, startPoint x: 223, startPoint y: 171, endPoint x: 201, endPoint y: 171, distance: 21.5
click at [201, 171] on p "logie euh de Collonges sous sa lève et Logos . Donc En fait , nous avons consta…" at bounding box center [208, 166] width 136 height 194
click at [252, 186] on button "Edit" at bounding box center [250, 186] width 24 height 11
click at [238, 188] on button "Replace" at bounding box center [235, 189] width 31 height 14
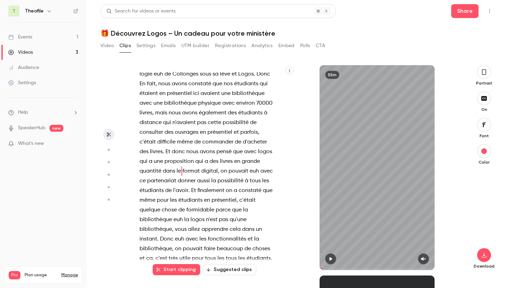
click at [250, 176] on span "euh" at bounding box center [254, 171] width 9 height 10
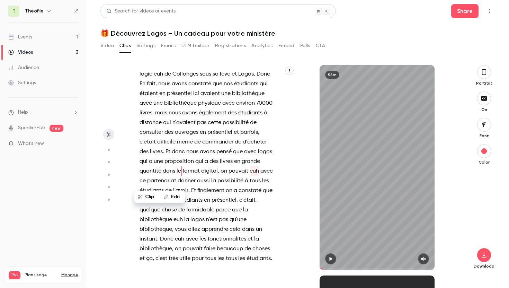
type input "**"
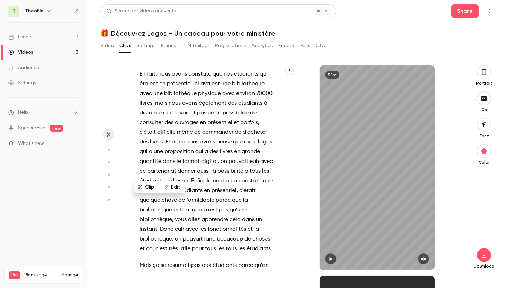
click at [175, 187] on button "Edit" at bounding box center [173, 186] width 24 height 11
click at [223, 188] on button "Replace" at bounding box center [220, 189] width 31 height 14
type input "**"
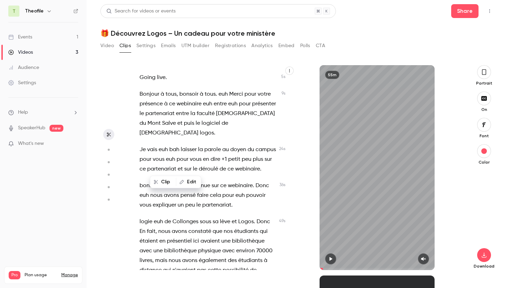
scroll to position [235, 0]
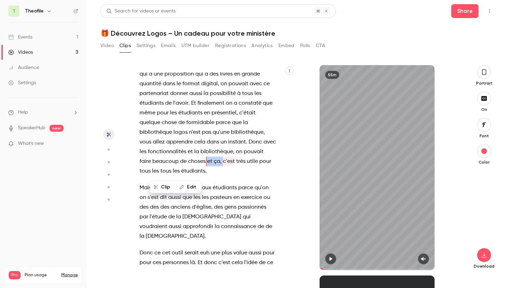
click at [192, 186] on button "Edit" at bounding box center [189, 186] width 24 height 11
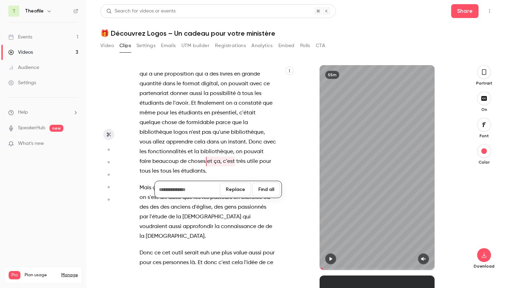
drag, startPoint x: 231, startPoint y: 191, endPoint x: 168, endPoint y: 177, distance: 64.4
click at [231, 190] on button "Replace" at bounding box center [235, 189] width 31 height 14
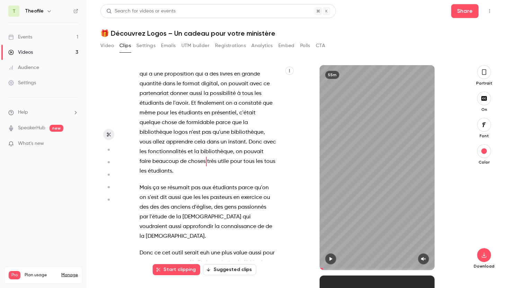
click at [218, 166] on span "utile" at bounding box center [223, 162] width 11 height 10
type input "***"
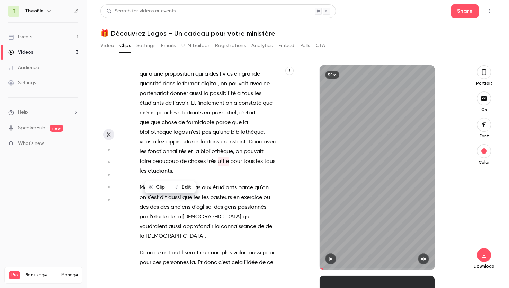
click at [178, 186] on icon "button" at bounding box center [176, 187] width 5 height 5
click at [168, 189] on input "*****" at bounding box center [183, 189] width 62 height 14
type input "******"
click at [229, 189] on button "Replace" at bounding box center [231, 189] width 31 height 14
click at [185, 173] on span "étudiants" at bounding box center [172, 171] width 24 height 10
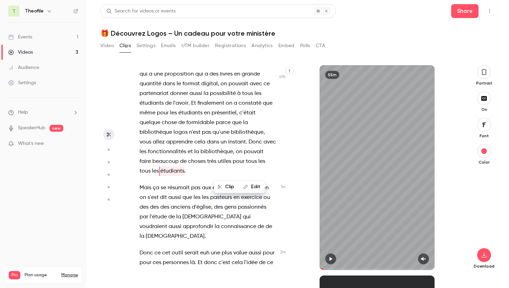
scroll to position [291, 0]
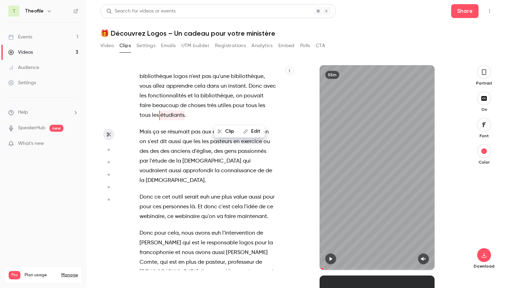
click at [188, 136] on span "résumait" at bounding box center [179, 132] width 22 height 10
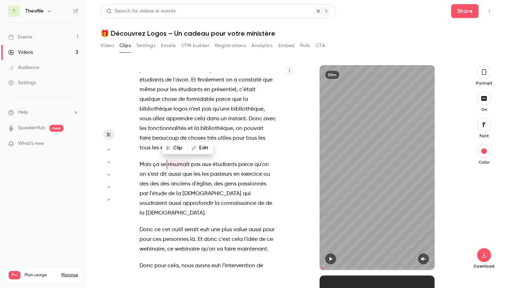
scroll to position [251, 0]
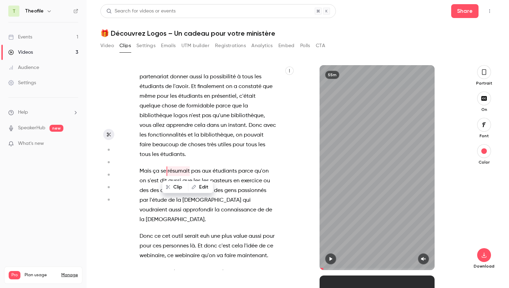
click at [258, 209] on span "de" at bounding box center [261, 210] width 7 height 10
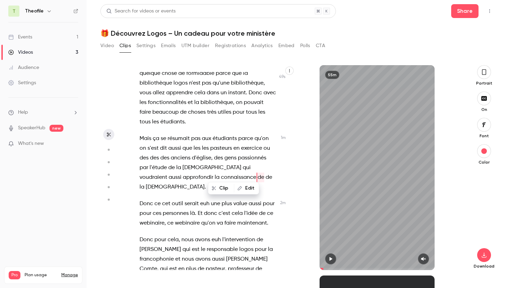
scroll to position [290, 0]
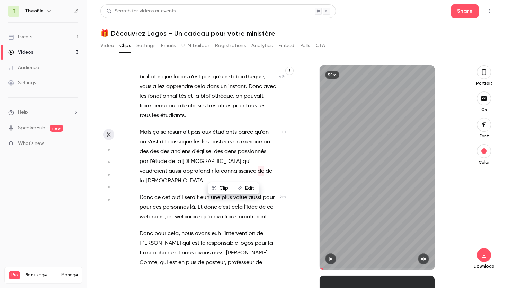
type input "*****"
click at [146, 153] on span "des" at bounding box center [144, 152] width 9 height 10
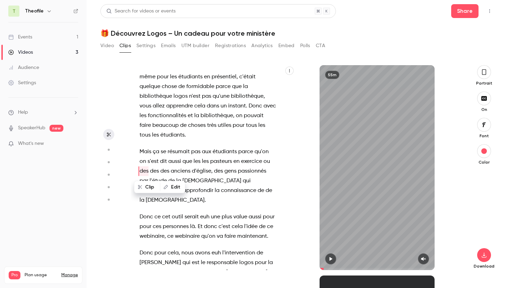
click at [173, 188] on button "Edit" at bounding box center [173, 186] width 24 height 11
click at [224, 189] on button "Replace" at bounding box center [220, 189] width 31 height 14
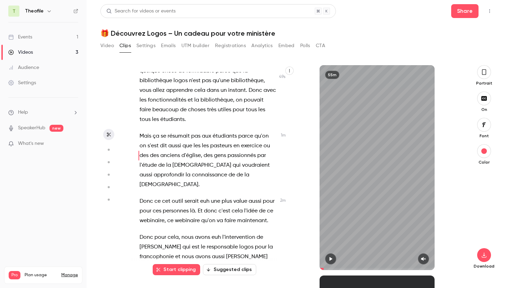
scroll to position [321, 0]
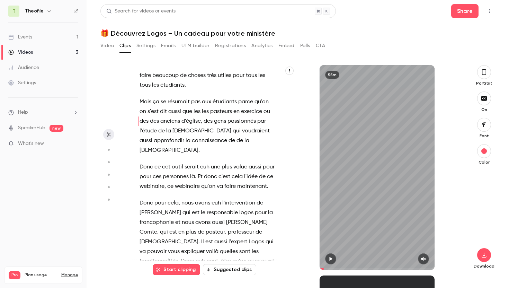
click at [208, 162] on span "euh" at bounding box center [204, 167] width 9 height 10
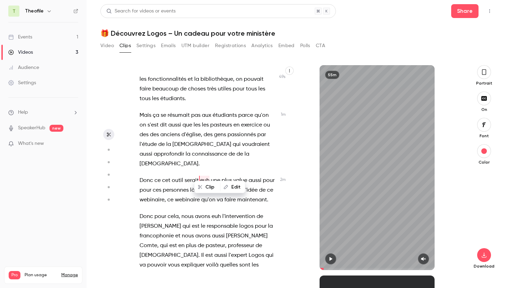
scroll to position [307, 0]
click at [231, 186] on button "Edit" at bounding box center [233, 186] width 24 height 11
click at [233, 188] on button "Replace" at bounding box center [235, 189] width 31 height 14
type input "*****"
click at [234, 186] on button "Edit" at bounding box center [233, 186] width 24 height 11
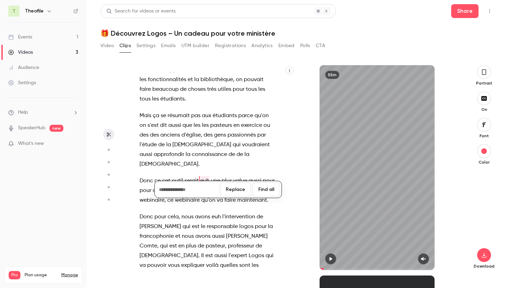
type input "*****"
click at [238, 189] on button "Replace" at bounding box center [235, 189] width 31 height 14
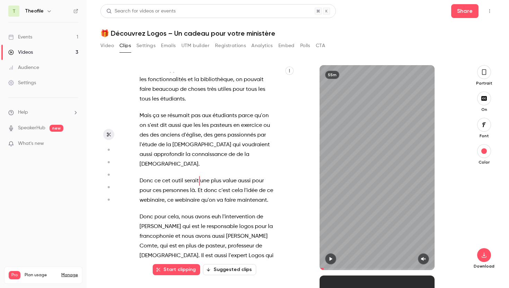
click at [197, 188] on span at bounding box center [196, 191] width 1 height 6
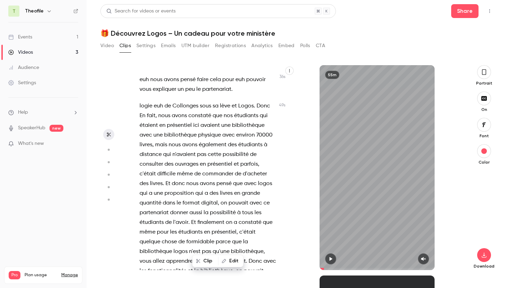
scroll to position [115, 0]
drag, startPoint x: 140, startPoint y: 116, endPoint x: 145, endPoint y: 119, distance: 5.7
click at [146, 120] on p "logie euh de Collonges sous [PERSON_NAME] et Logos . Donc En fait , nous avons …" at bounding box center [208, 198] width 136 height 194
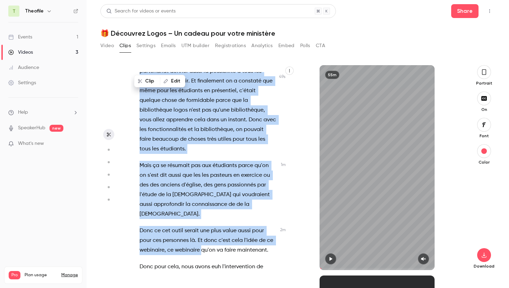
scroll to position [266, 0]
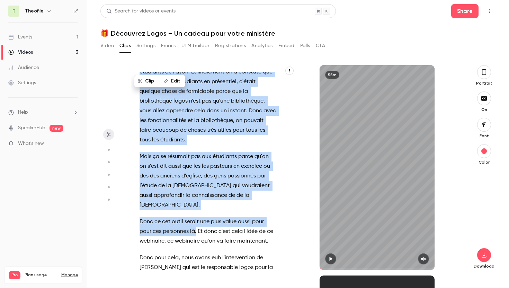
drag, startPoint x: 140, startPoint y: 171, endPoint x: 196, endPoint y: 220, distance: 75.1
click at [196, 220] on div "Going live . Bonjour à tous , bonsoir à tous . euh Merci pour votre présence à …" at bounding box center [211, 171] width 161 height 198
click at [208, 236] on button "Clip 1 min 21 s" at bounding box center [213, 237] width 46 height 11
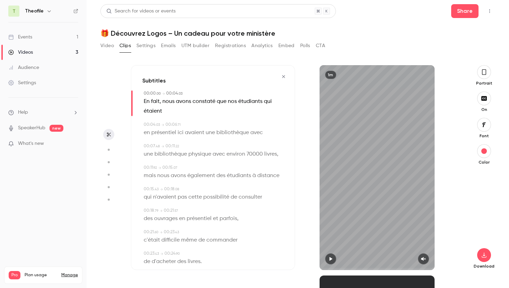
click at [485, 74] on icon "button" at bounding box center [484, 72] width 6 height 8
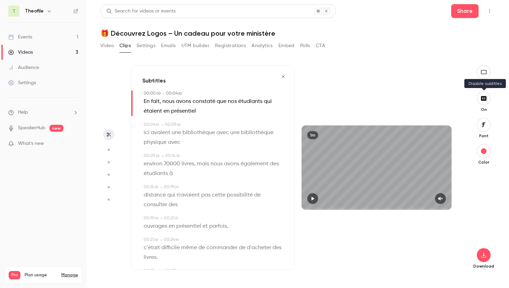
click at [486, 99] on icon "button" at bounding box center [484, 98] width 6 height 5
click at [486, 99] on icon "button" at bounding box center [484, 99] width 8 height 6
click at [311, 199] on icon "button" at bounding box center [313, 198] width 6 height 5
click at [440, 197] on icon "button" at bounding box center [441, 198] width 6 height 5
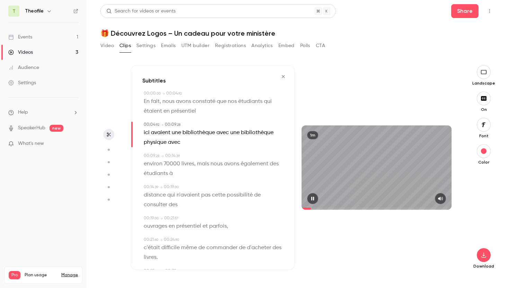
click at [312, 198] on icon "button" at bounding box center [312, 199] width 3 height 4
type input "***"
click at [482, 256] on icon "button" at bounding box center [484, 255] width 8 height 6
click at [447, 246] on span "High quality requires longer processing" at bounding box center [431, 248] width 79 height 7
